Goal: Task Accomplishment & Management: Use online tool/utility

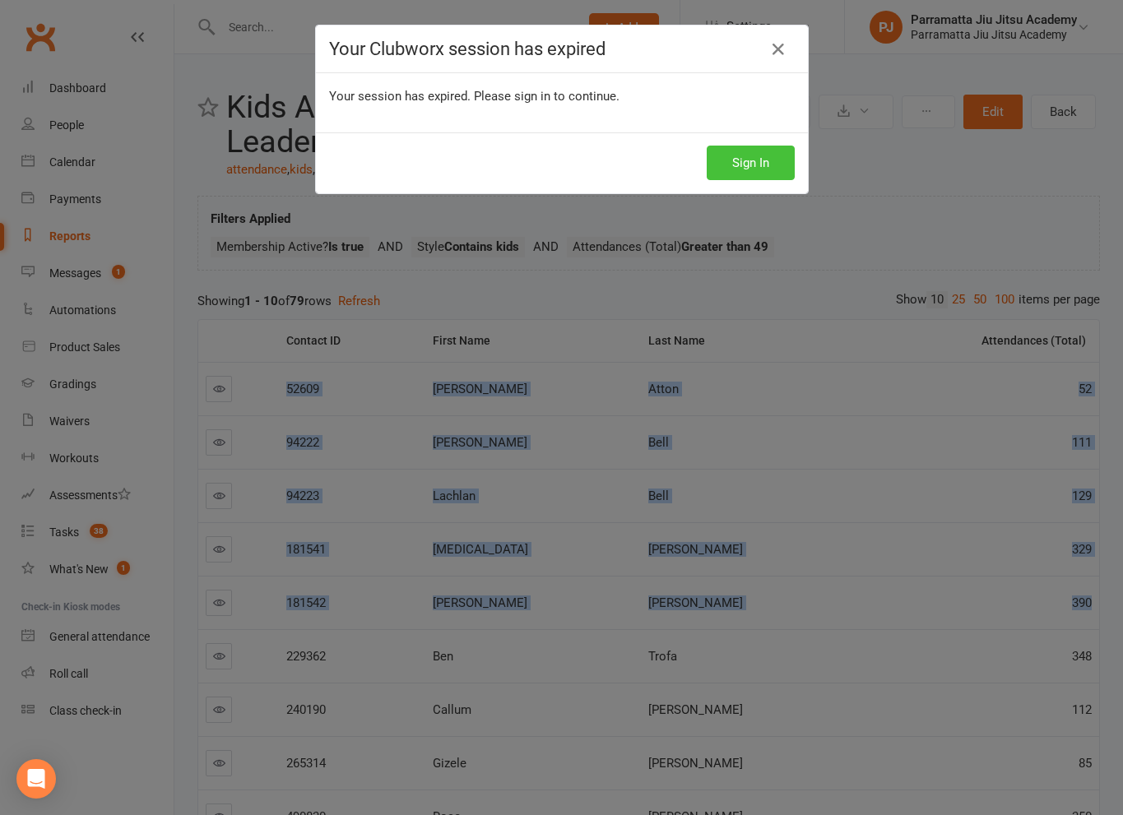
click at [720, 152] on button "Sign In" at bounding box center [750, 163] width 88 height 35
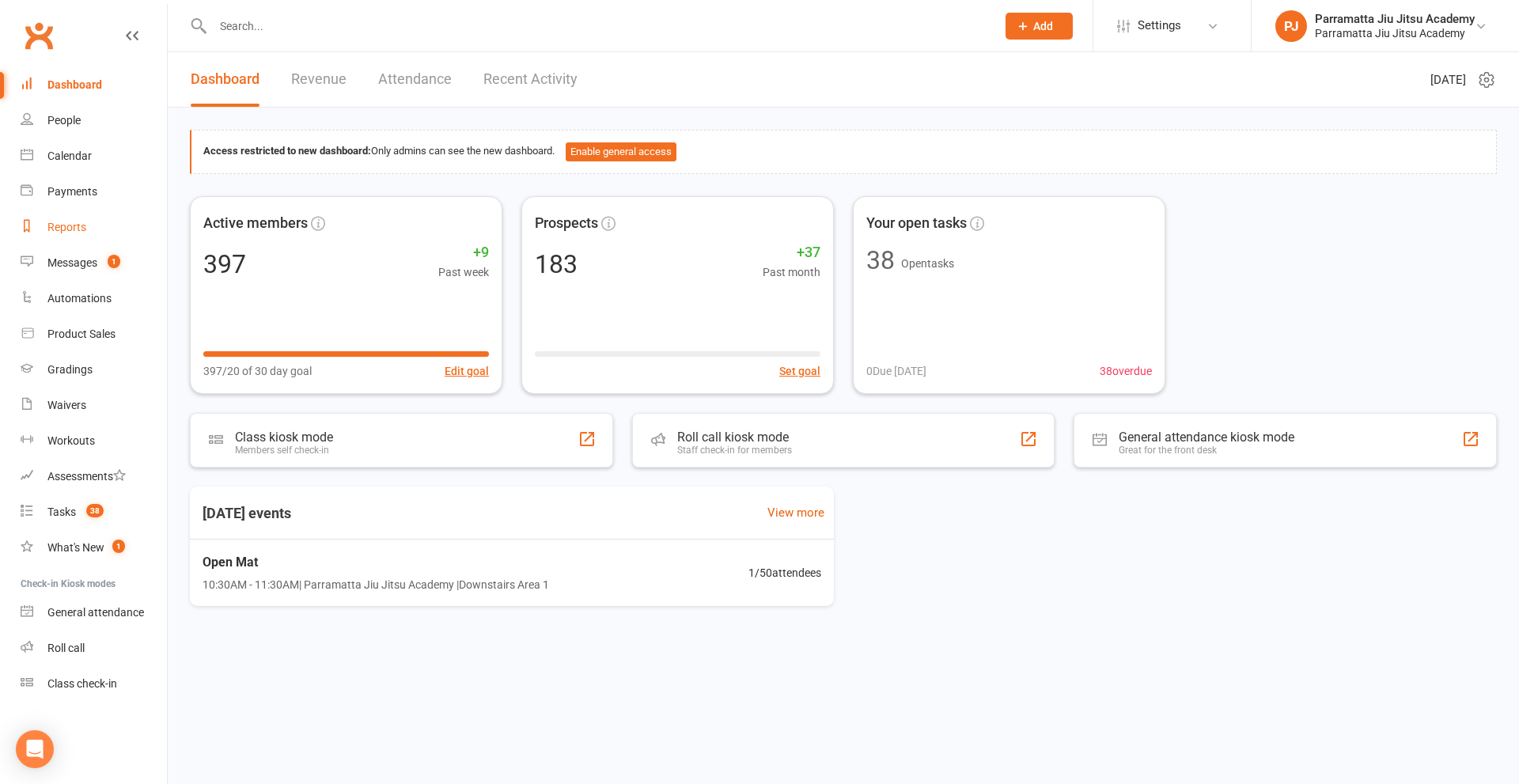
click at [69, 228] on div "Reports" at bounding box center [66, 226] width 38 height 13
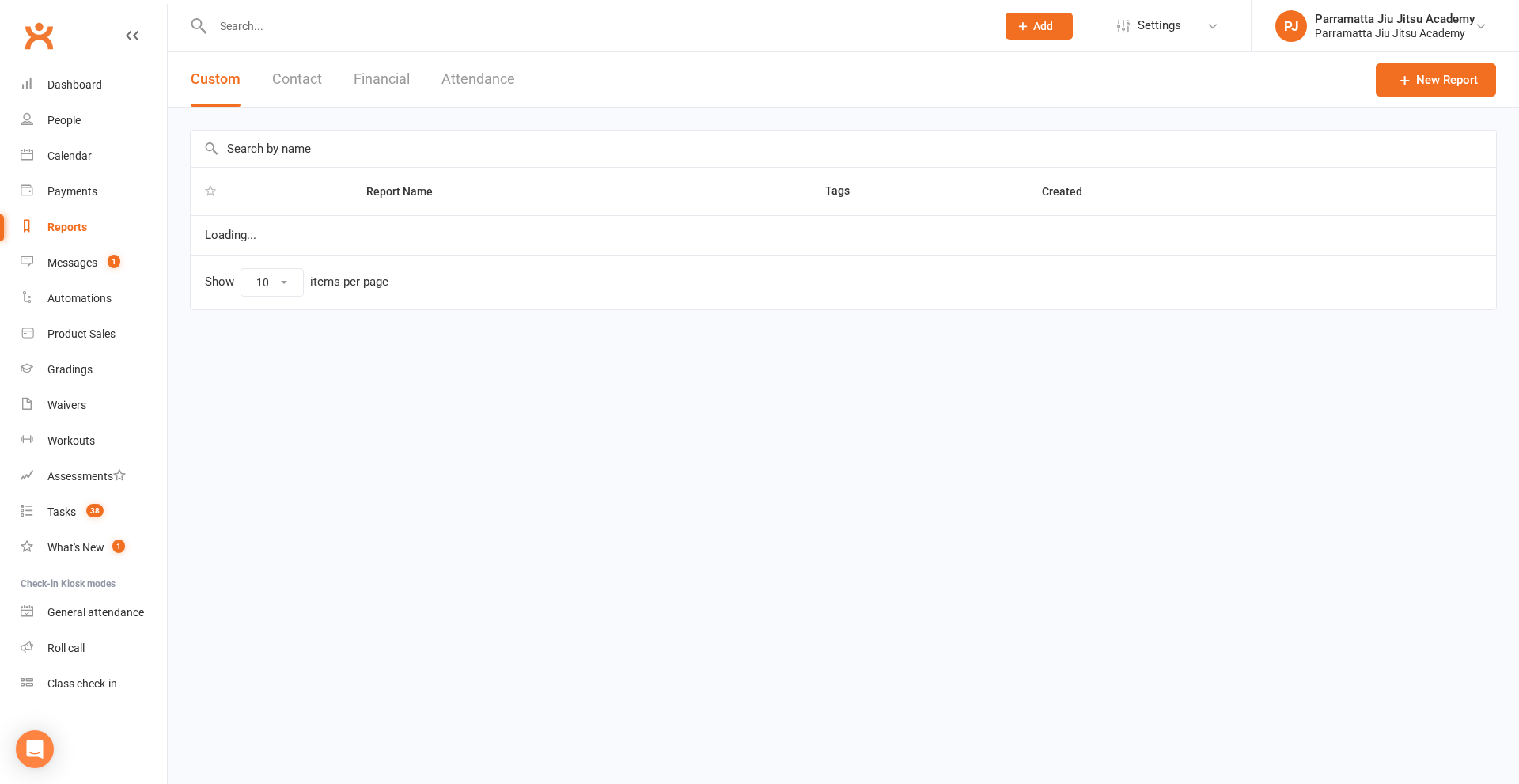
select select "25"
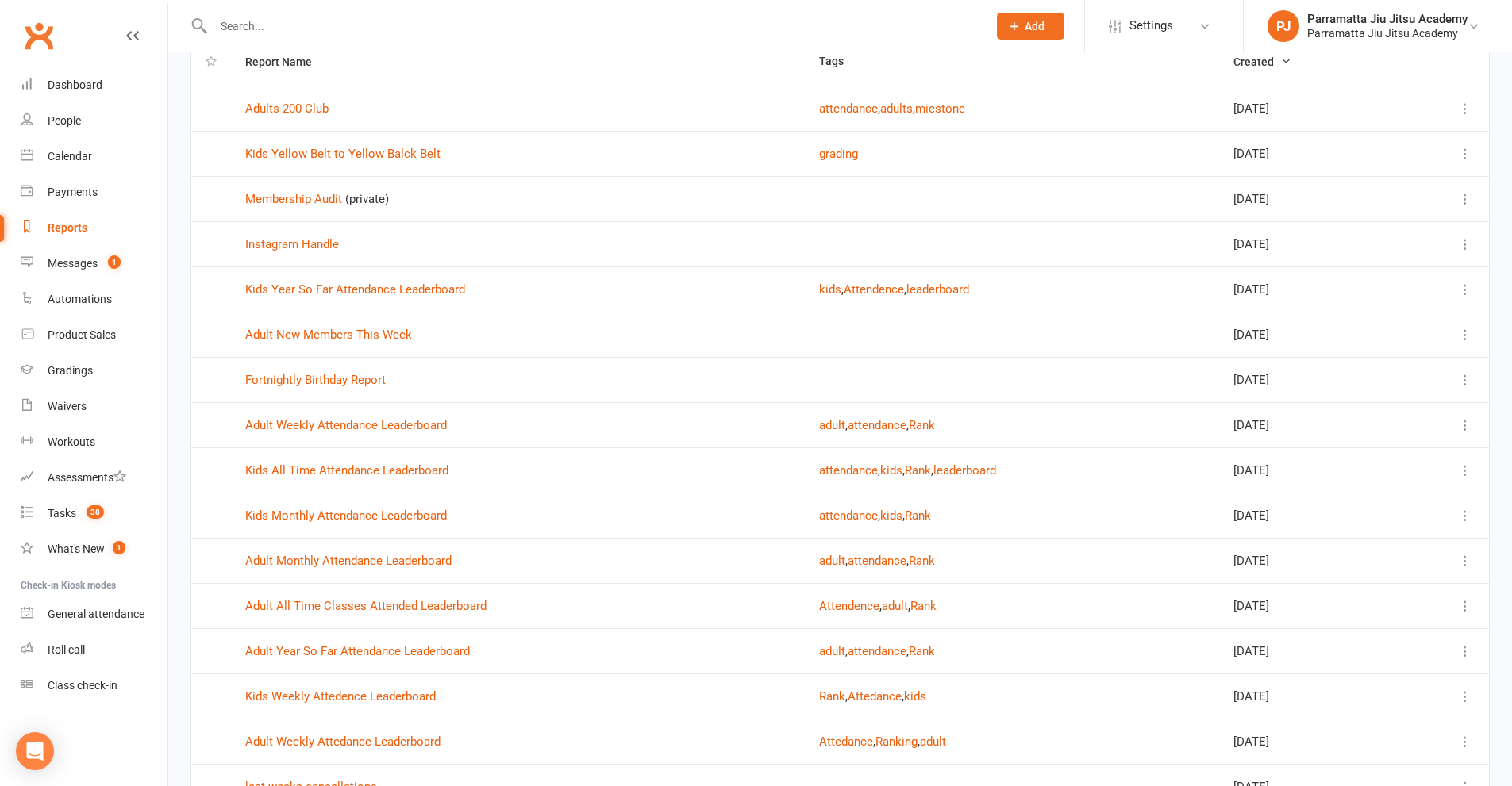
scroll to position [158, 0]
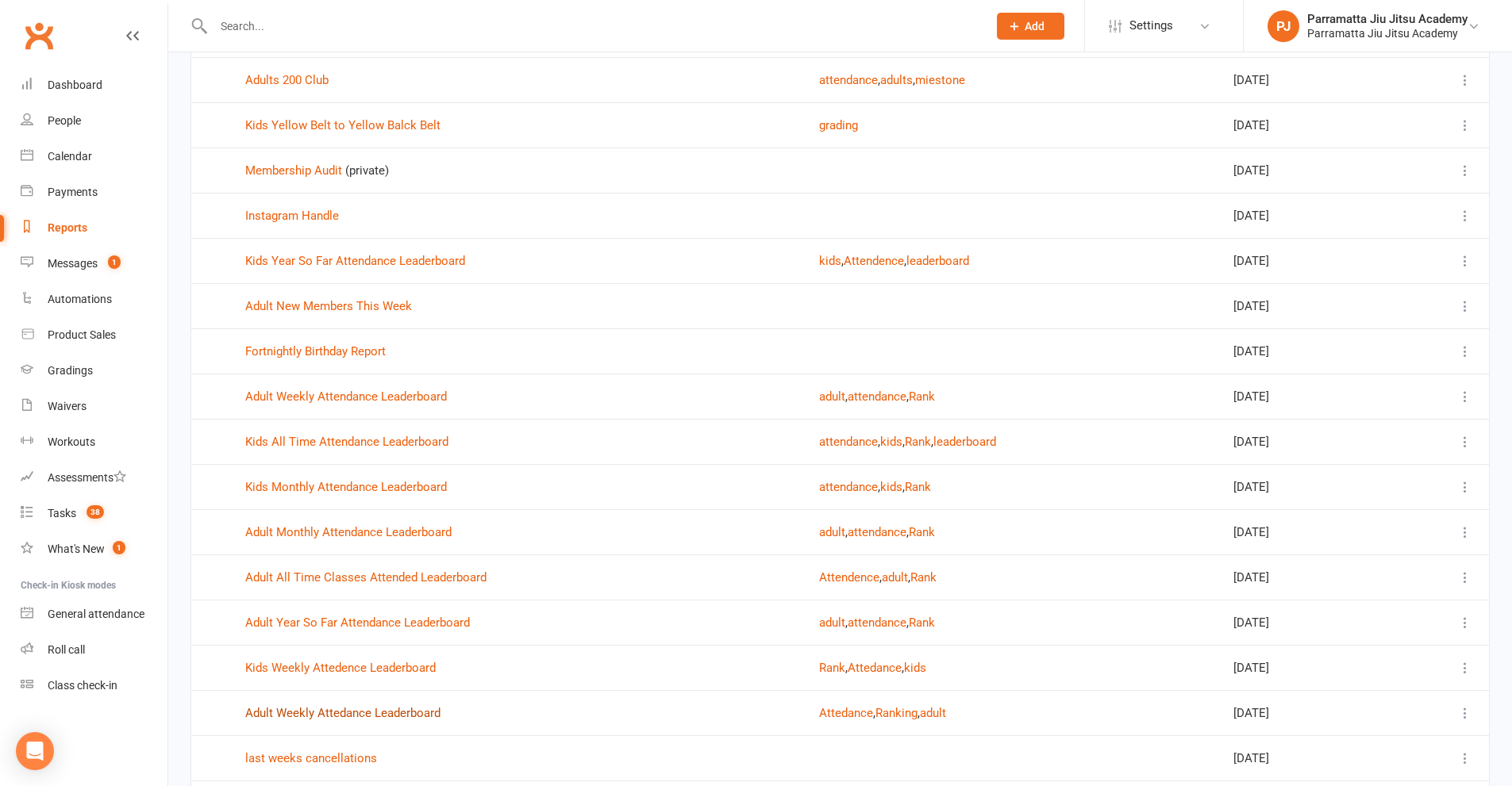
click at [396, 708] on link "Adult Weekly Attedance Leaderboard" at bounding box center [343, 713] width 195 height 14
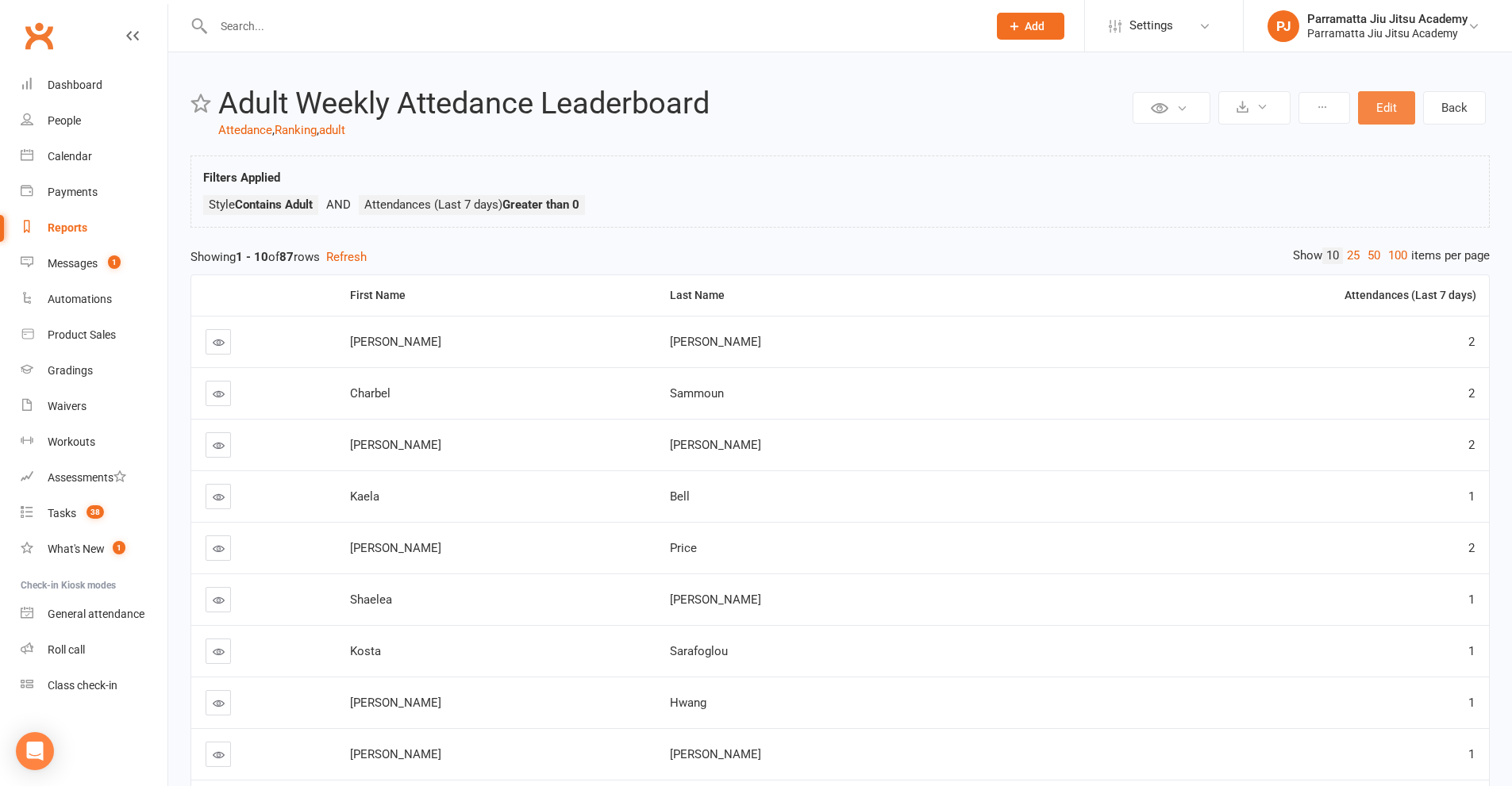
click at [1390, 109] on button "Edit" at bounding box center [1386, 108] width 57 height 34
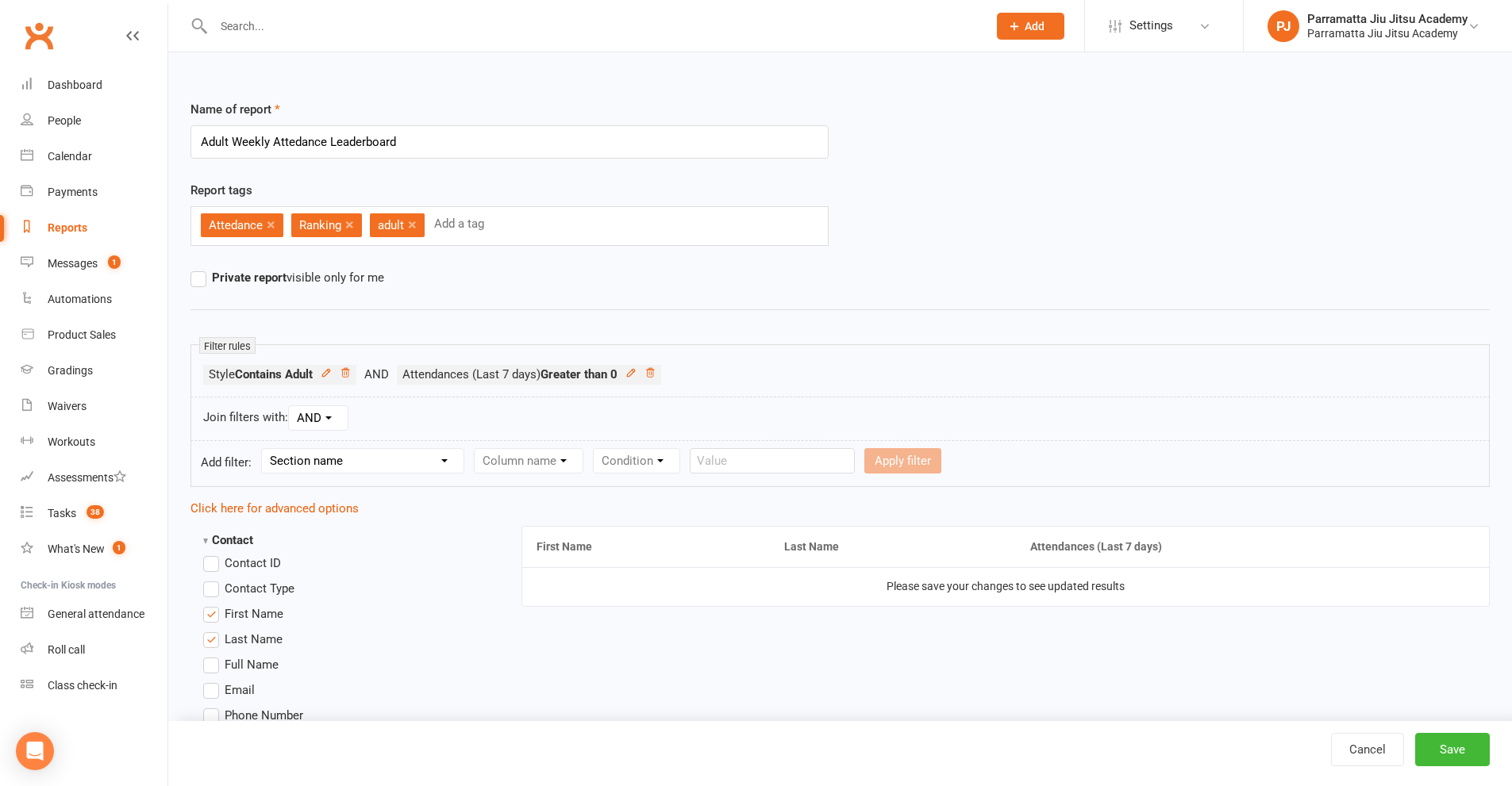
click at [217, 565] on label "Contact ID" at bounding box center [242, 563] width 78 height 19
click at [213, 554] on input "Contact ID" at bounding box center [208, 554] width 11 height 0
drag, startPoint x: 1342, startPoint y: 552, endPoint x: 553, endPoint y: 556, distance: 789.0
click at [1463, 748] on button "Save" at bounding box center [1451, 749] width 74 height 34
